Goal: Transaction & Acquisition: Purchase product/service

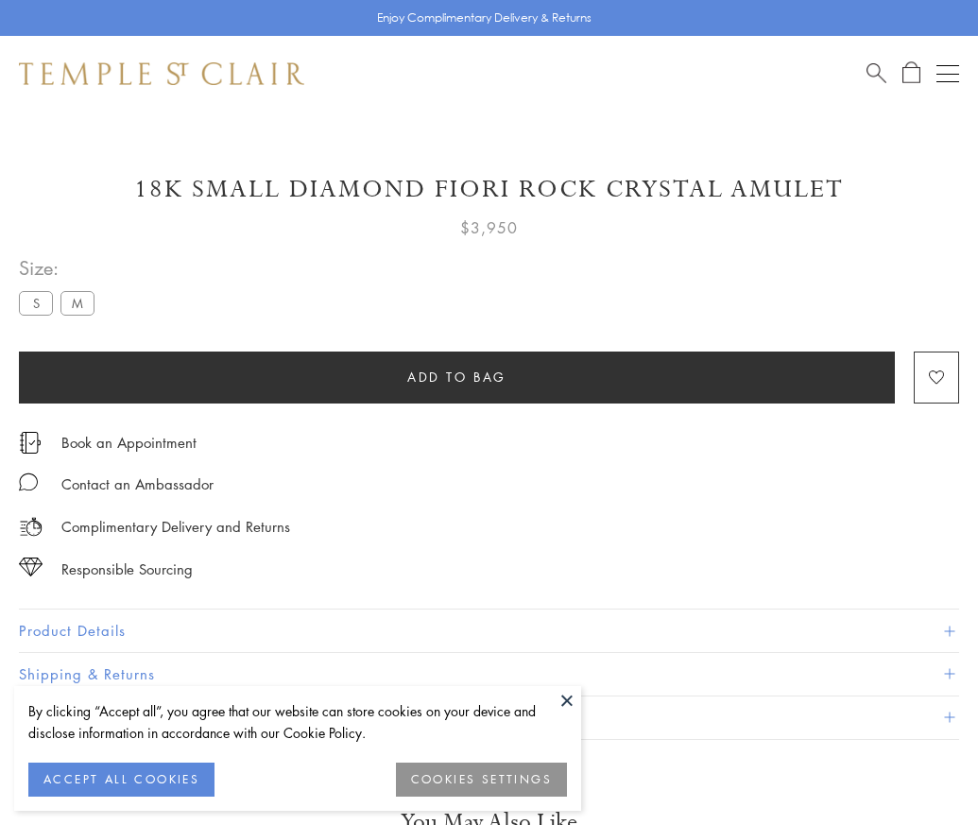
click at [457, 376] on span "Add to bag" at bounding box center [456, 377] width 99 height 21
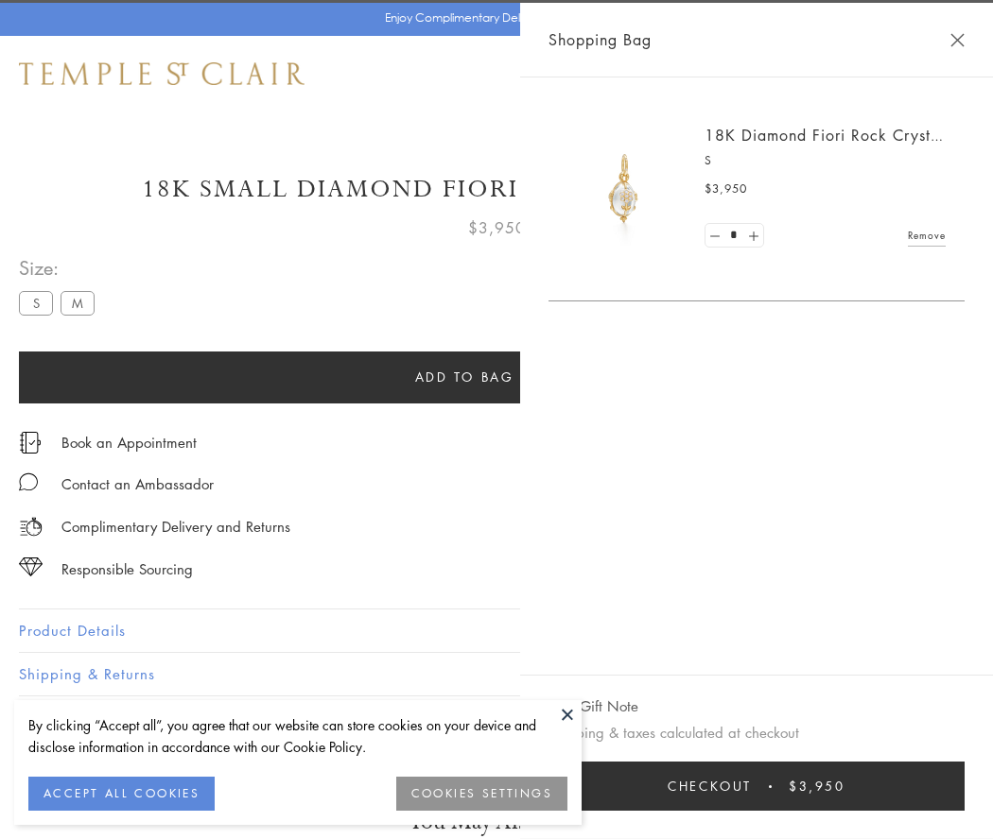
click at [946, 786] on button "Checkout $3,950" at bounding box center [756, 786] width 416 height 49
